Goal: Obtain resource: Download file/media

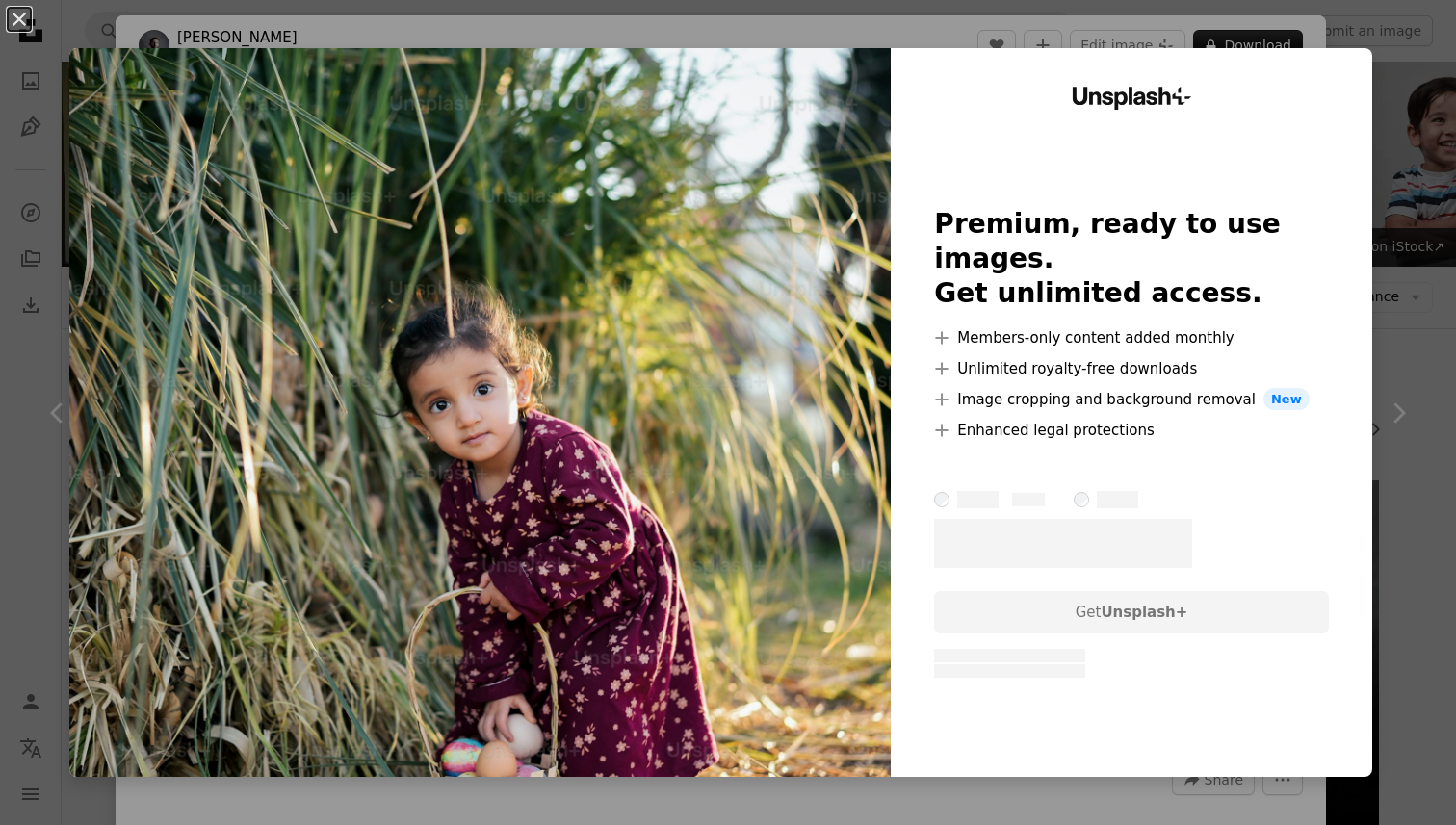
scroll to position [17028, 0]
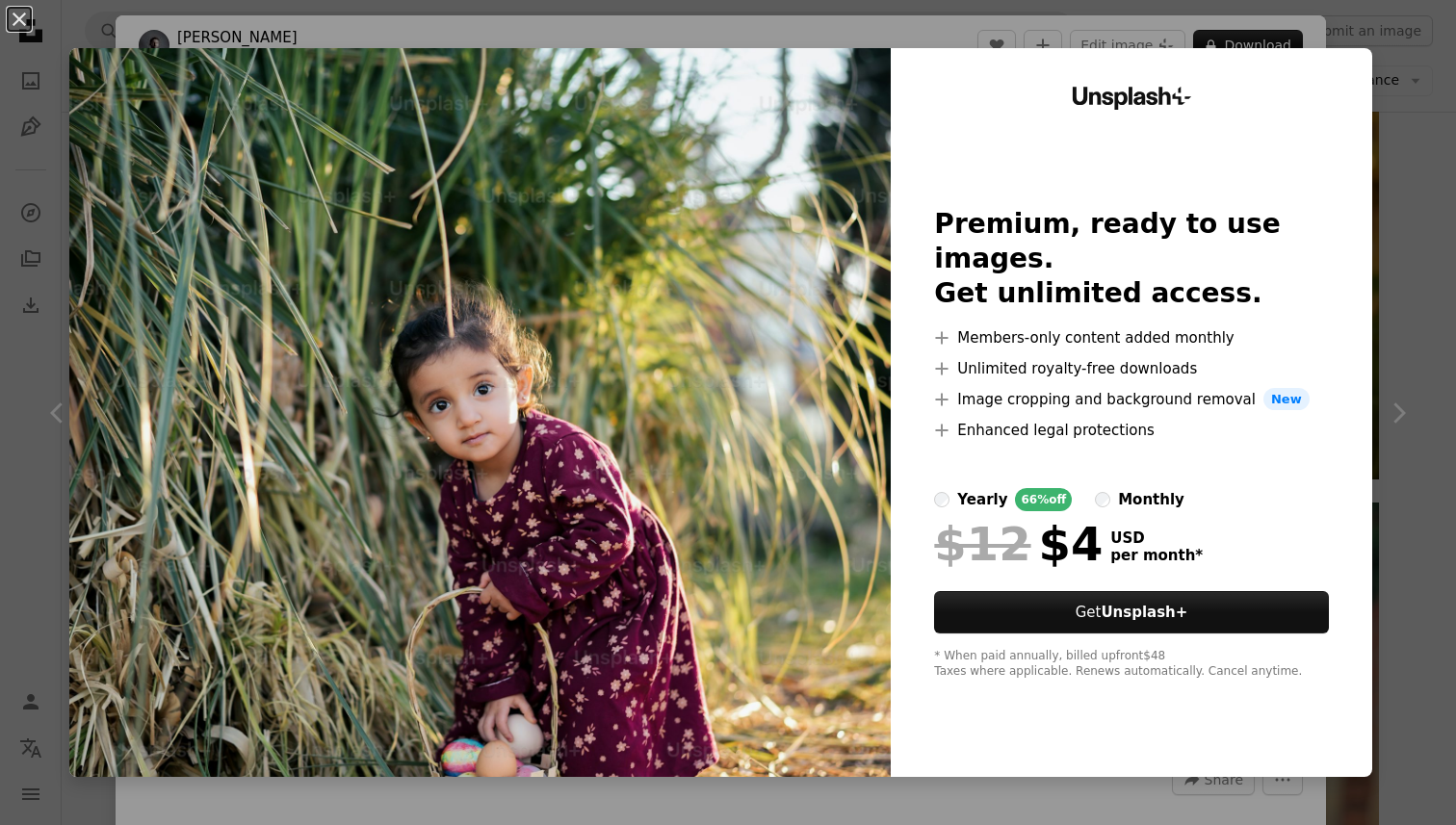
click at [1436, 179] on div "An X shape Unsplash+ Premium, ready to use images. Get unlimited access. A plus…" at bounding box center [728, 412] width 1456 height 825
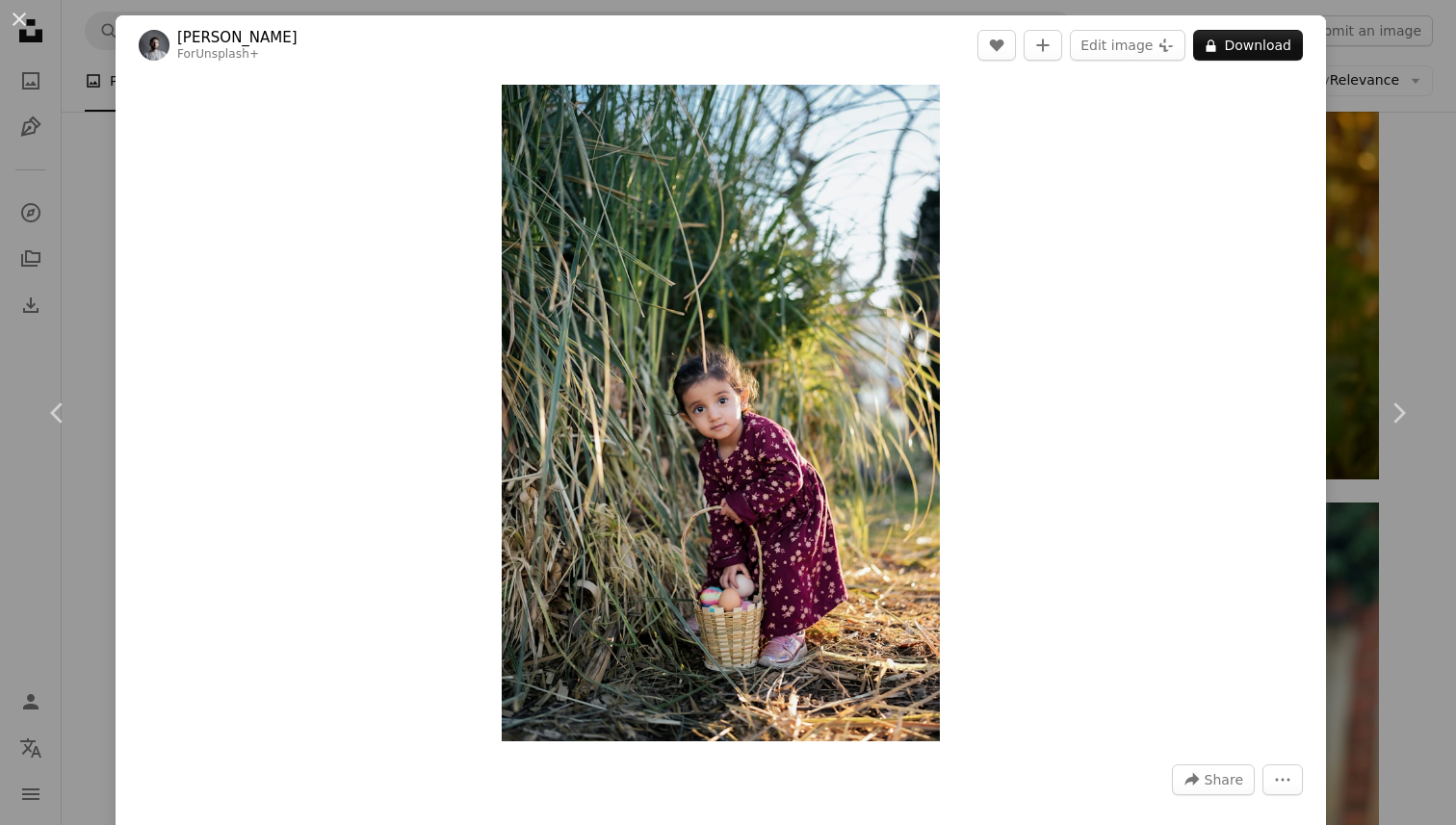
click at [1420, 174] on div "An X shape Chevron left Chevron right Yunus Tuğ For Unsplash+ A heart A plus si…" at bounding box center [728, 412] width 1456 height 825
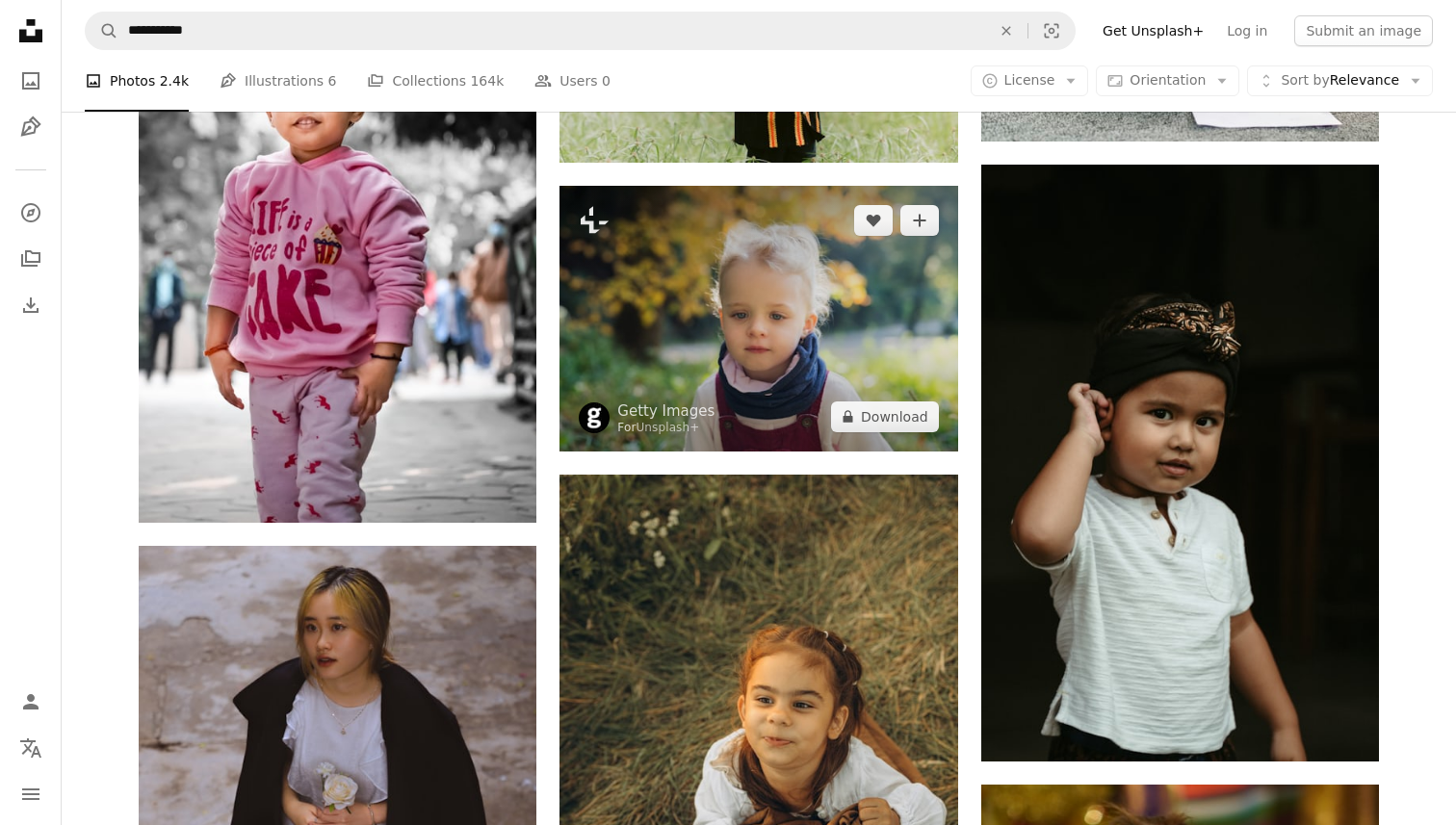
scroll to position [16230, 0]
